Goal: Task Accomplishment & Management: Manage account settings

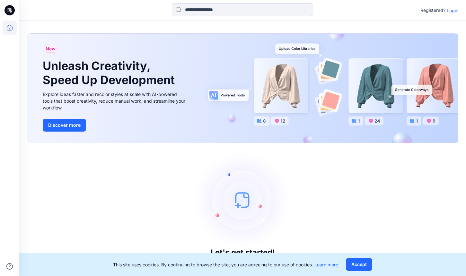
click at [451, 6] on div "Registered? Login" at bounding box center [242, 10] width 446 height 14
click at [452, 9] on p "Login" at bounding box center [453, 10] width 12 height 7
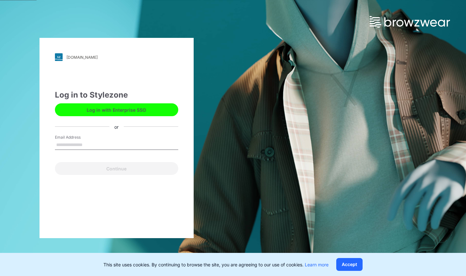
click at [260, 49] on div "budgysmuggler.stylezone.com Loading... Log in to Stylezone Log in with Enterpri…" at bounding box center [233, 138] width 466 height 276
click at [137, 143] on input "Email Address" at bounding box center [116, 145] width 123 height 10
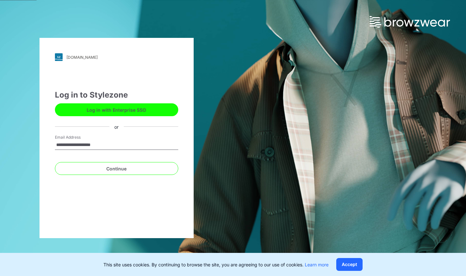
type input "**********"
click at [55, 162] on button "Continue" at bounding box center [116, 168] width 123 height 13
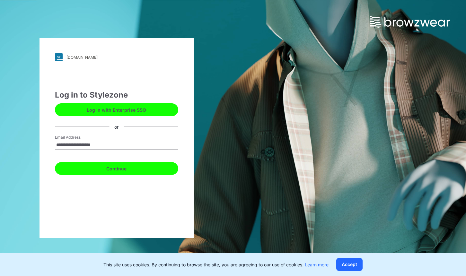
click at [158, 174] on button "Continue" at bounding box center [116, 168] width 123 height 13
click at [160, 173] on button "Continue" at bounding box center [116, 168] width 123 height 13
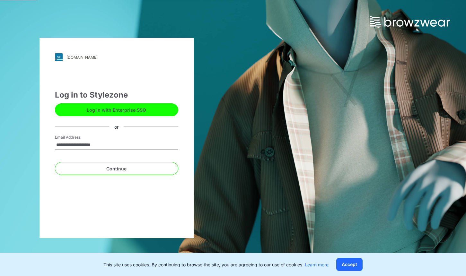
click at [204, 171] on div "**********" at bounding box center [116, 138] width 233 height 276
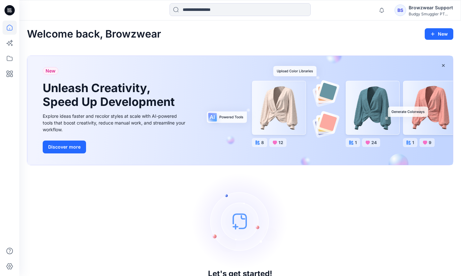
click at [427, 8] on div "Browzwear Support" at bounding box center [431, 8] width 44 height 8
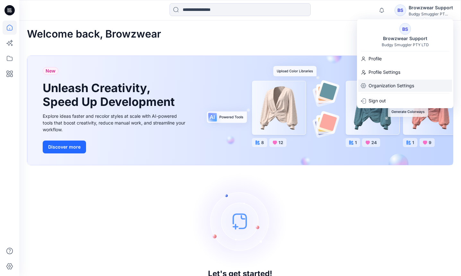
click at [392, 81] on p "Organization Settings" at bounding box center [392, 86] width 46 height 12
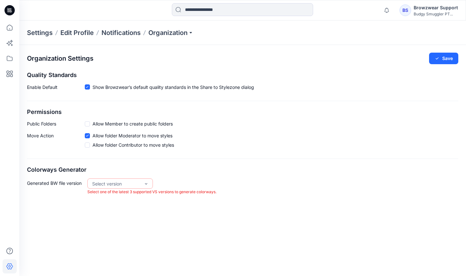
click at [85, 146] on span at bounding box center [87, 145] width 5 height 5
click at [100, 182] on div "Select version" at bounding box center [116, 183] width 48 height 7
click at [105, 196] on div "VS 2025.2" at bounding box center [120, 196] width 63 height 11
click at [181, 33] on p "Organization" at bounding box center [170, 32] width 45 height 9
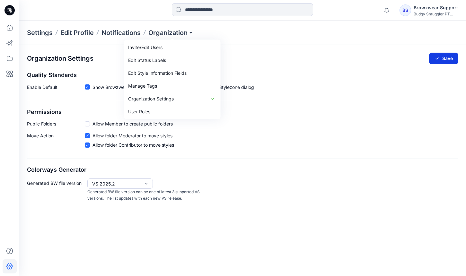
click at [441, 58] on button "Save" at bounding box center [443, 59] width 29 height 12
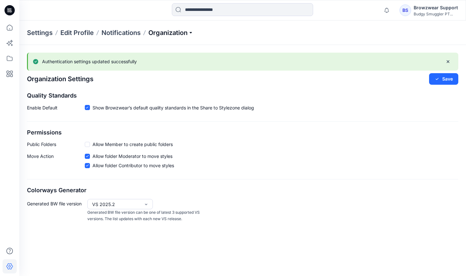
click at [176, 33] on p "Organization" at bounding box center [170, 32] width 45 height 9
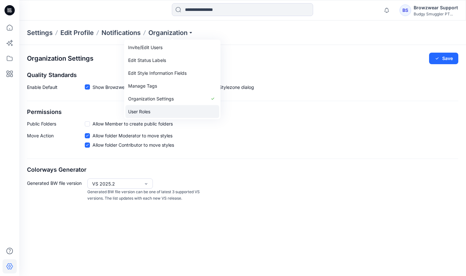
click at [165, 109] on link "User Roles" at bounding box center [173, 111] width 94 height 13
